Goal: Task Accomplishment & Management: Manage account settings

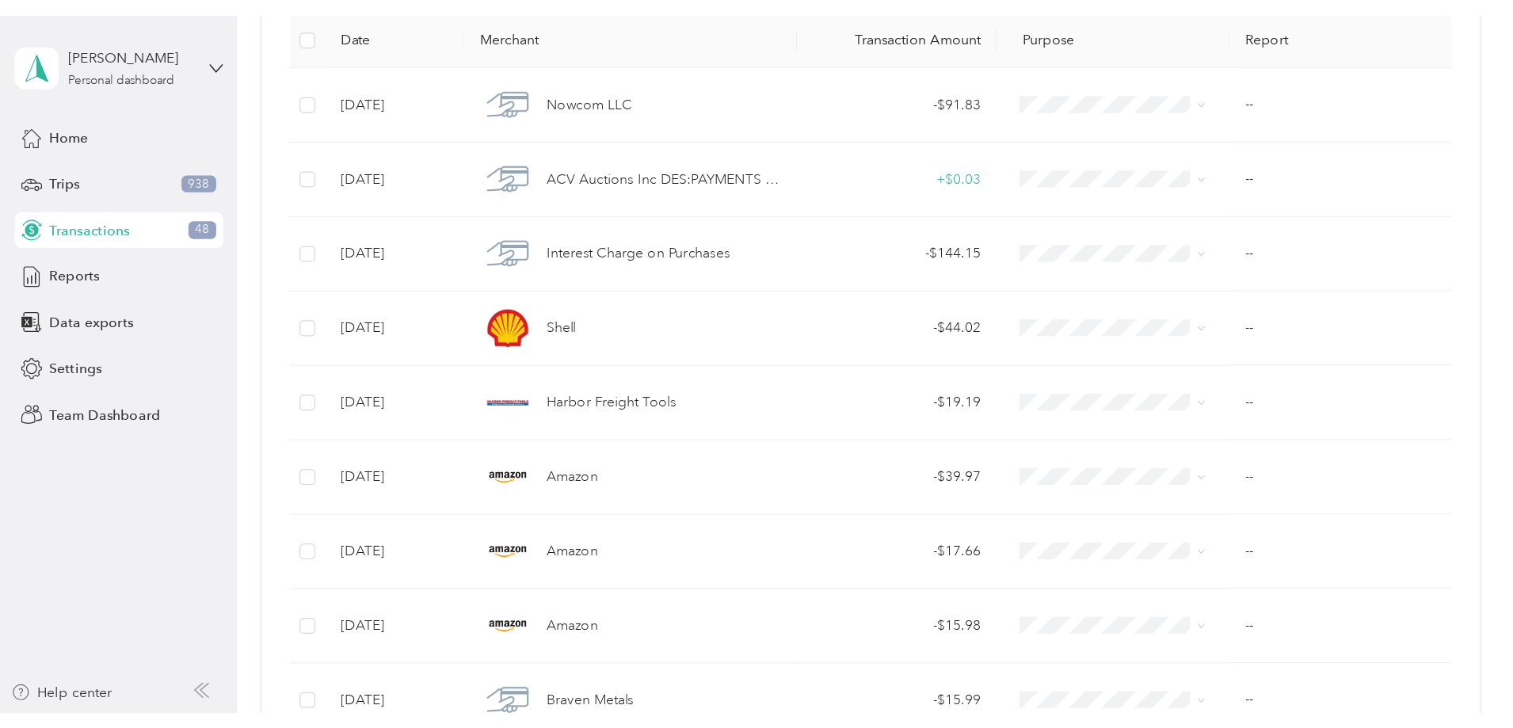
scroll to position [238, 0]
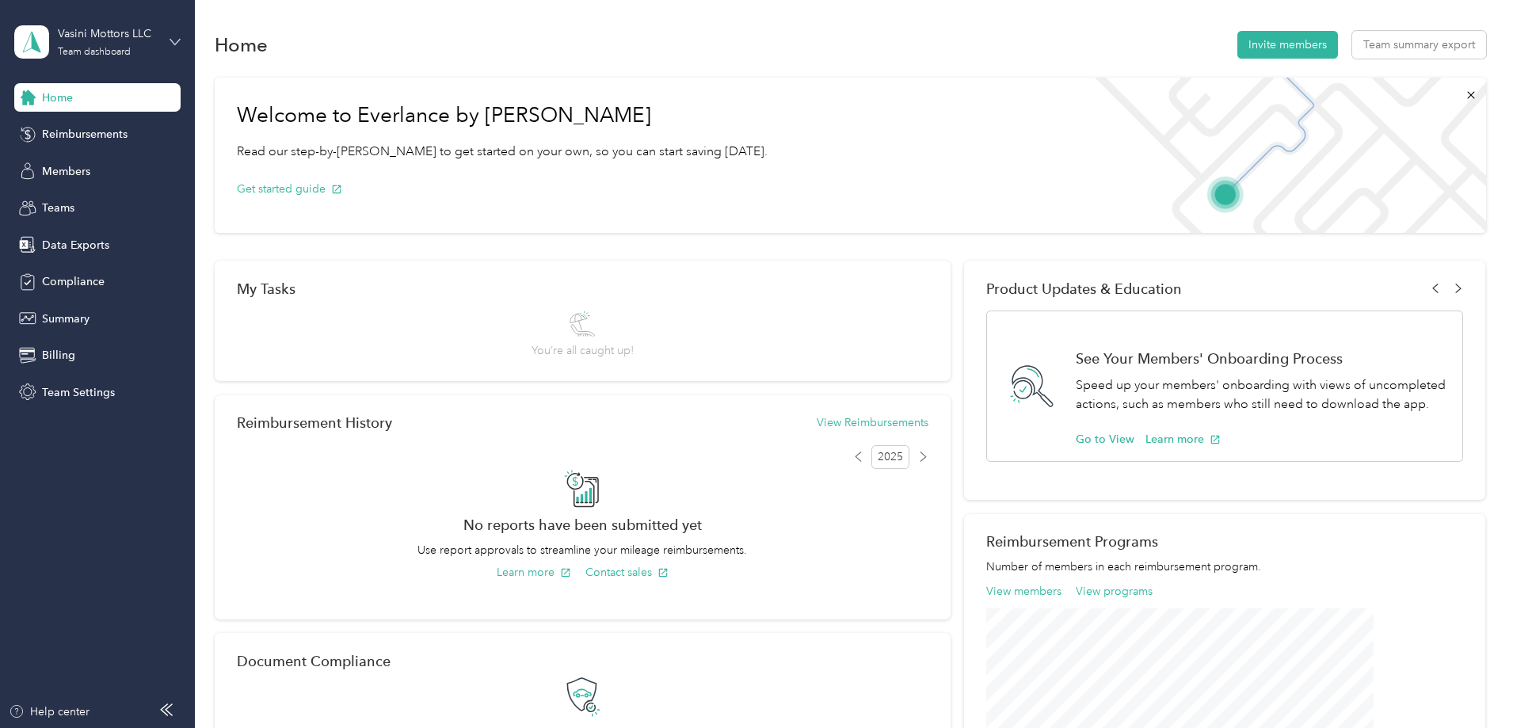
click at [173, 41] on icon at bounding box center [175, 42] width 10 height 6
click at [82, 129] on div "Team dashboard" at bounding box center [72, 130] width 87 height 17
click at [89, 391] on span "Team Settings" at bounding box center [78, 392] width 73 height 17
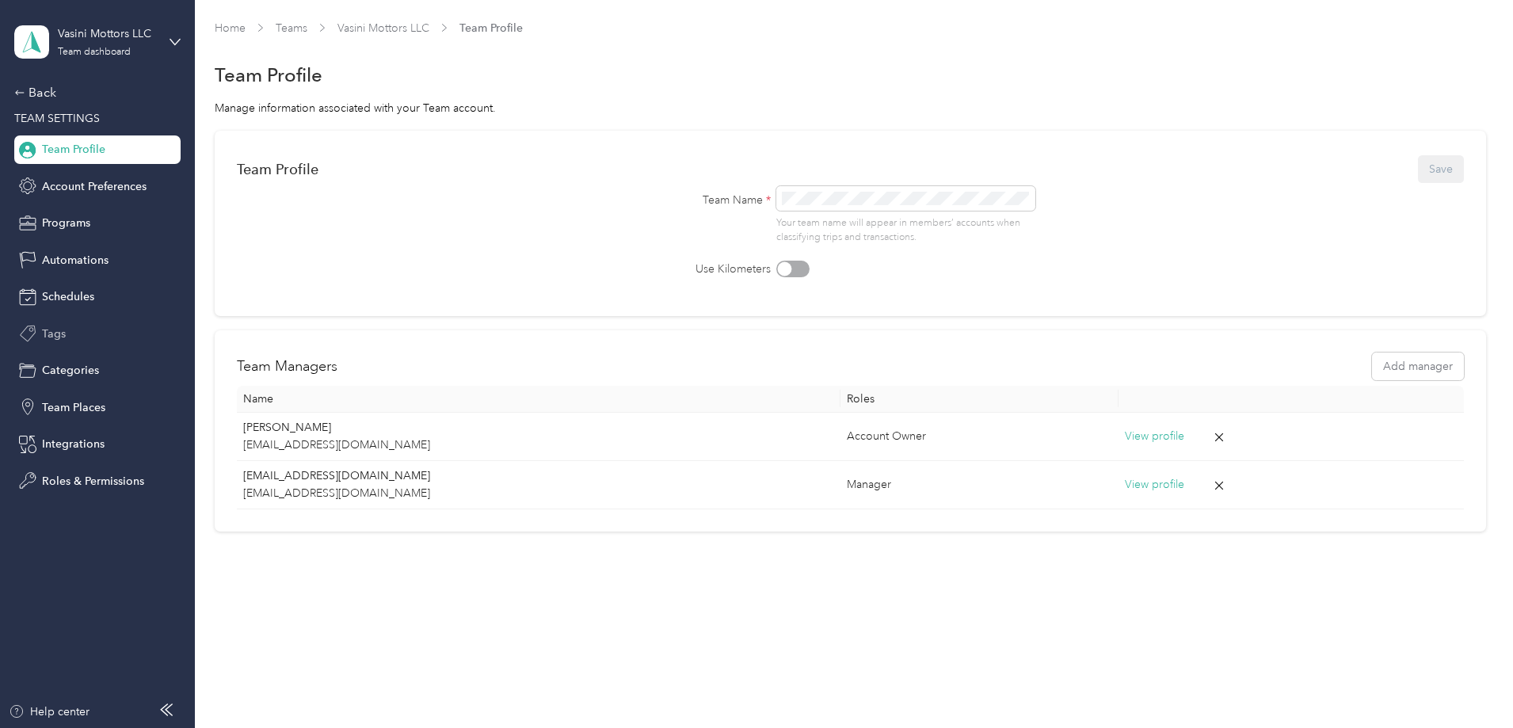
click at [58, 331] on span "Tags" at bounding box center [54, 333] width 24 height 17
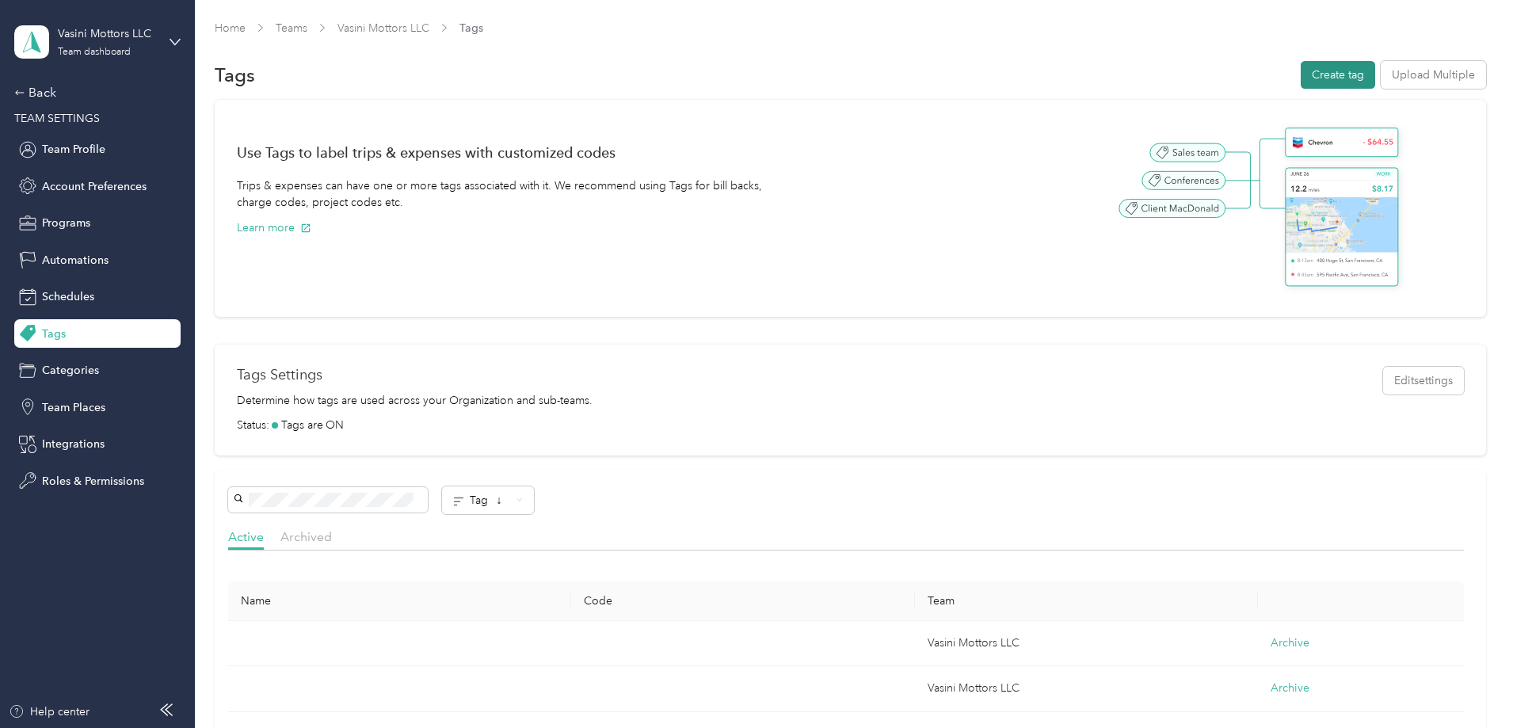
click at [1300, 75] on button "Create tag" at bounding box center [1337, 75] width 74 height 28
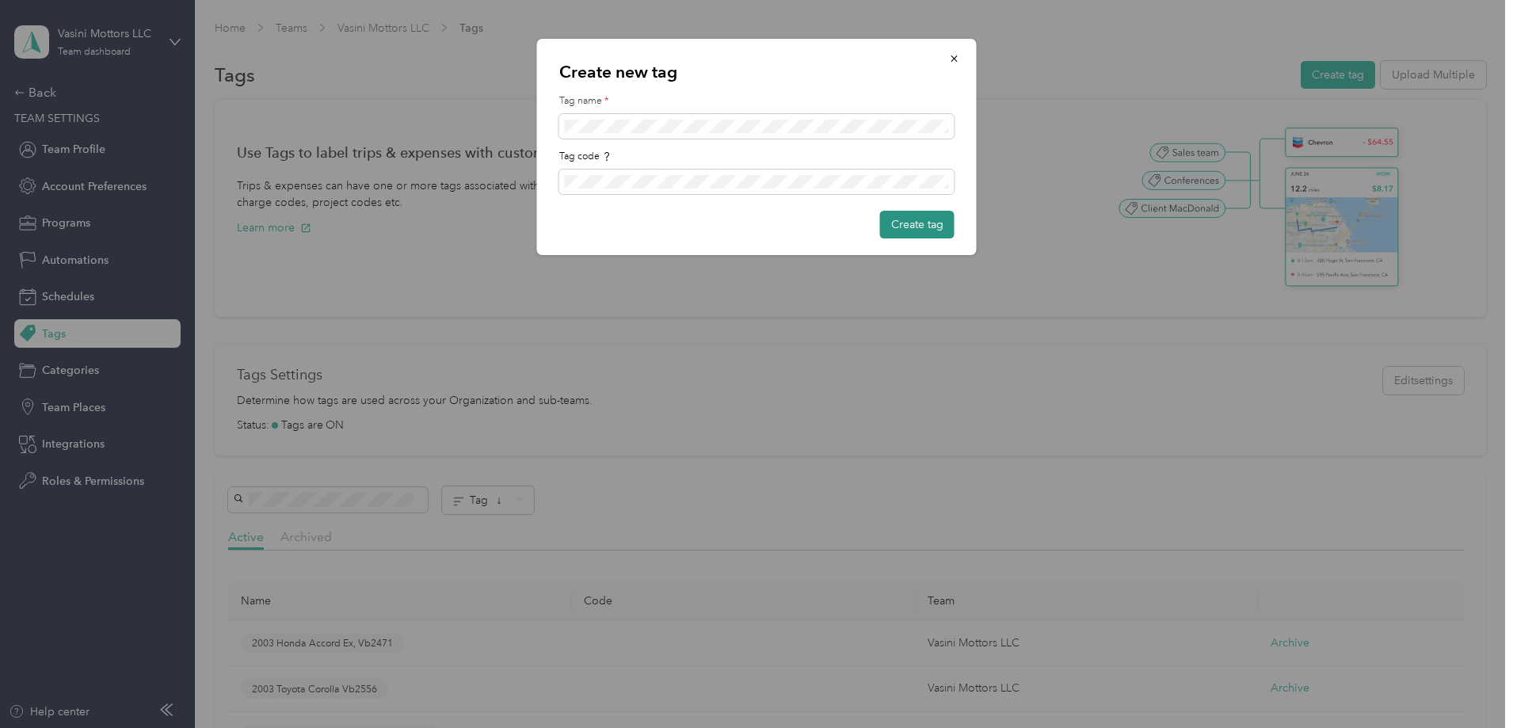
click at [900, 225] on button "Create tag" at bounding box center [917, 225] width 74 height 28
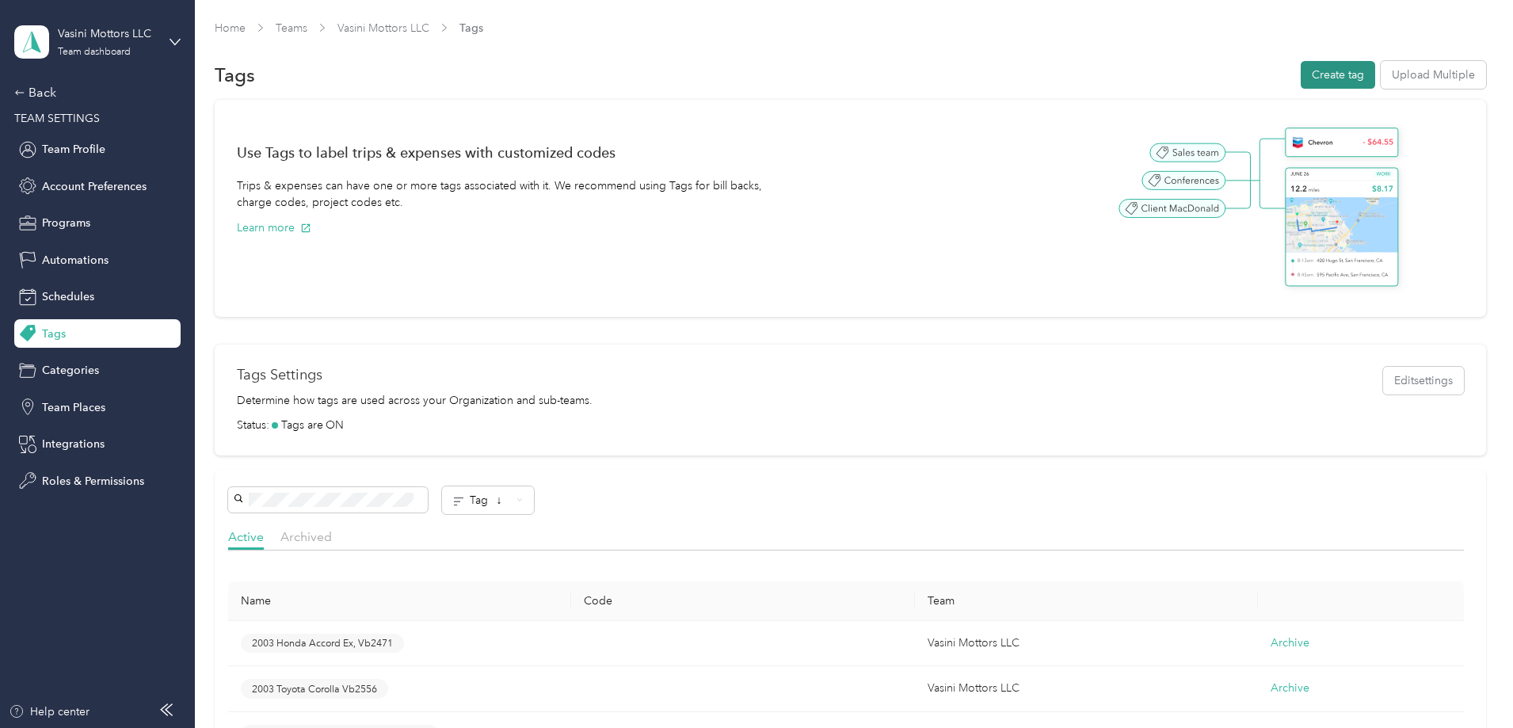
click at [1300, 73] on button "Create tag" at bounding box center [1337, 75] width 74 height 28
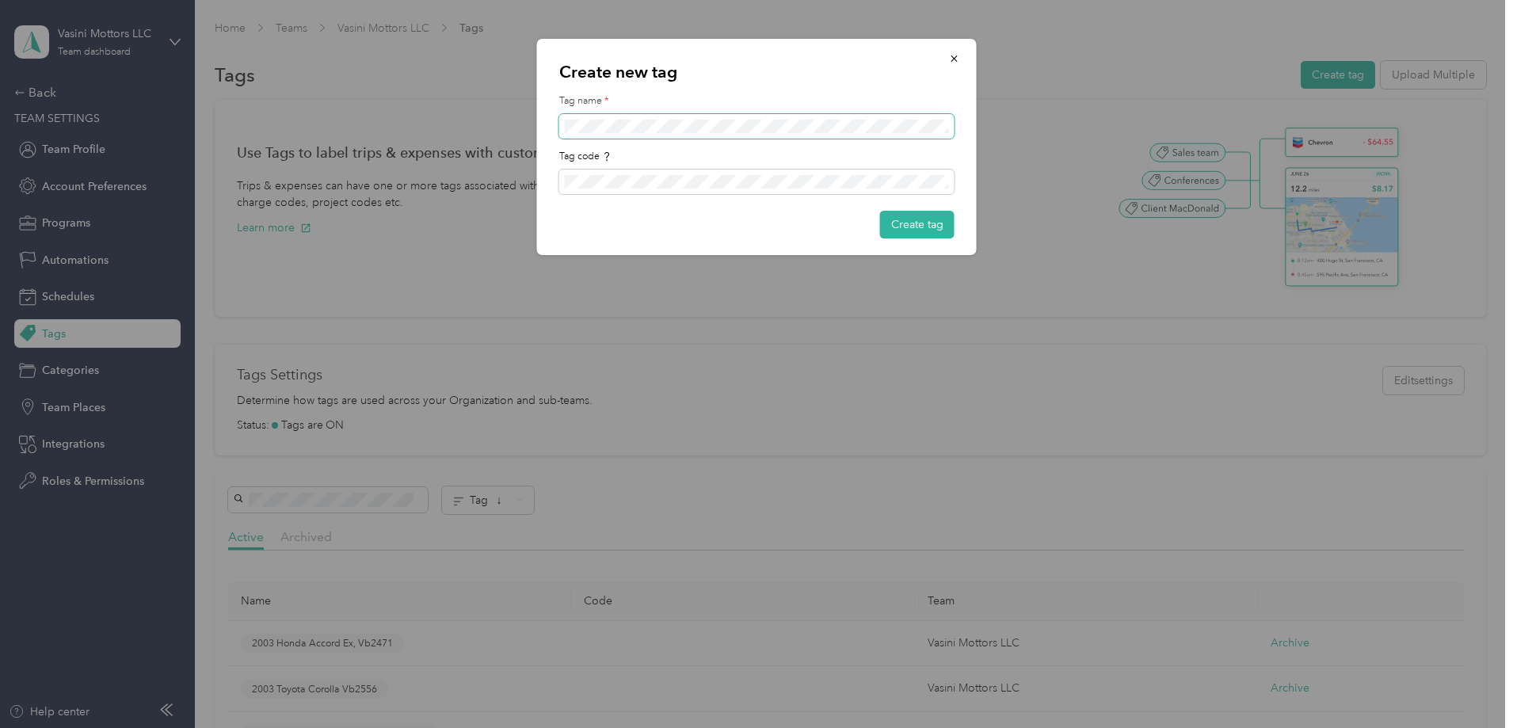
click at [611, 118] on span at bounding box center [756, 126] width 395 height 25
click at [909, 226] on button "Create tag" at bounding box center [917, 225] width 74 height 28
